Goal: Navigation & Orientation: Understand site structure

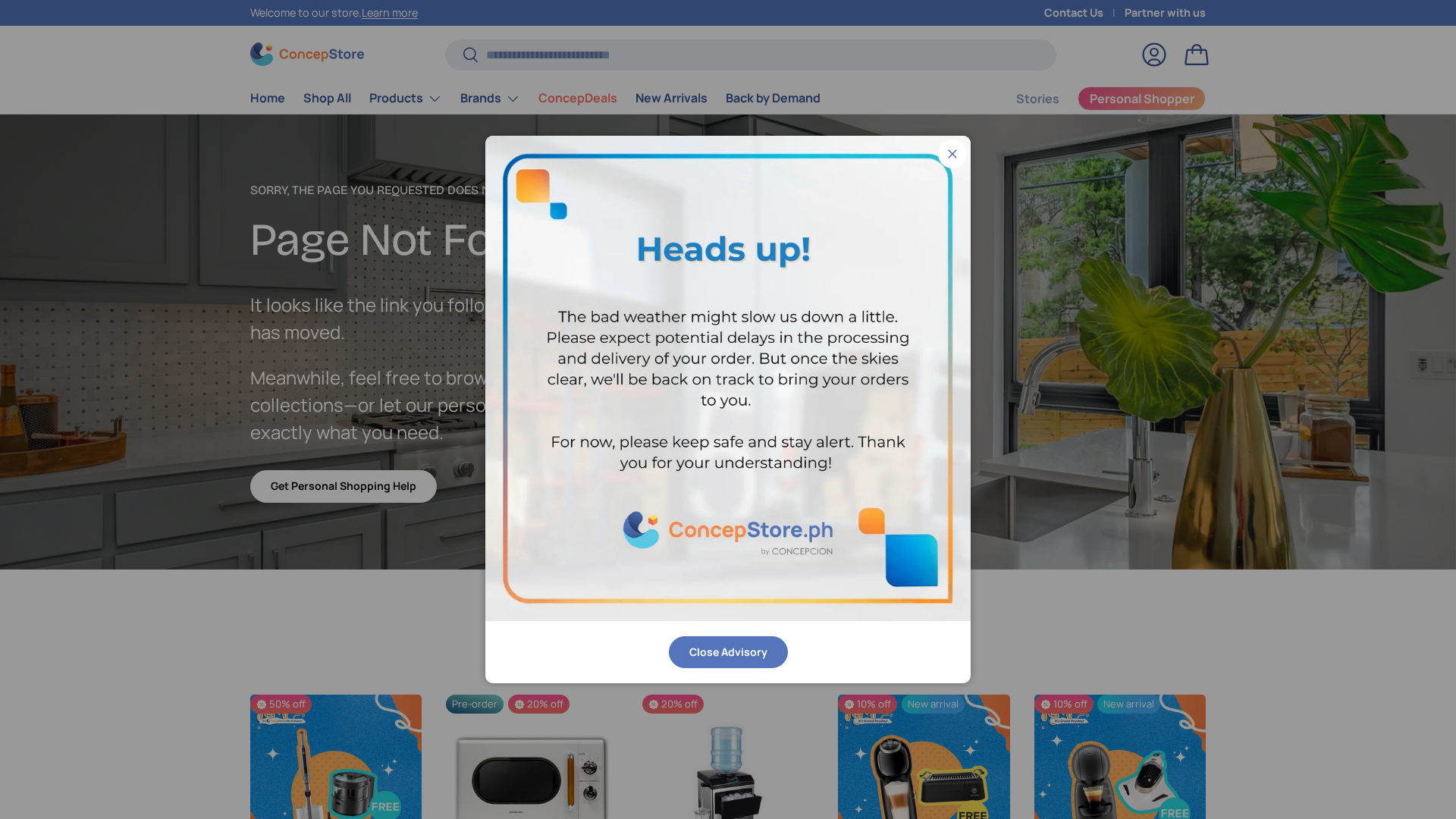
scroll to position [2636, 6199]
